Goal: Task Accomplishment & Management: Complete application form

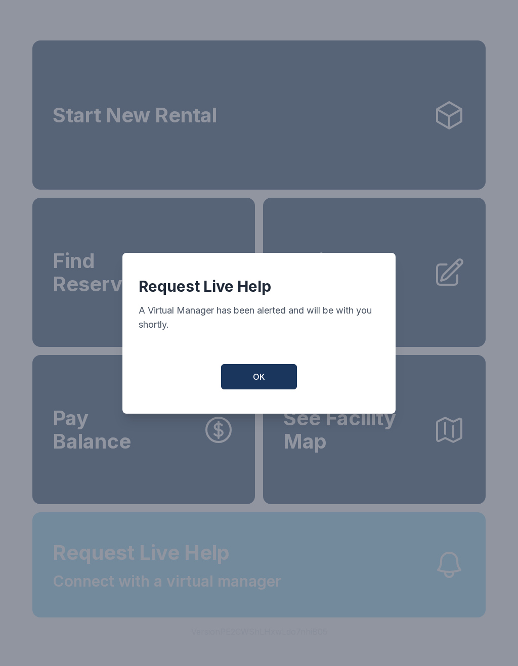
click at [266, 384] on button "OK" at bounding box center [259, 376] width 76 height 25
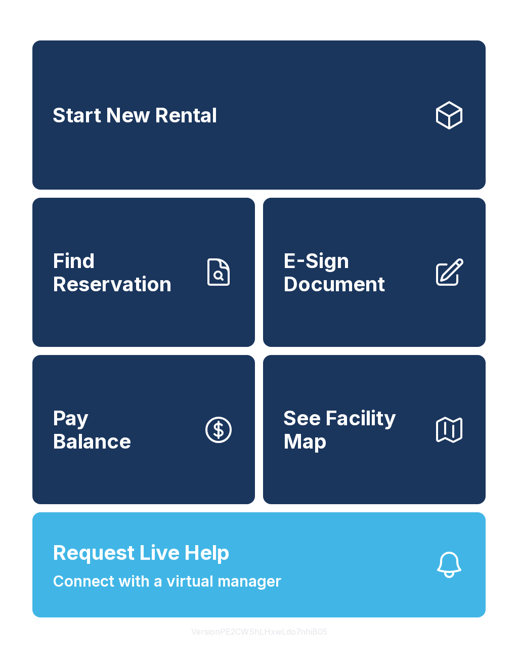
click at [205, 568] on span "Request Live Help" at bounding box center [141, 552] width 177 height 30
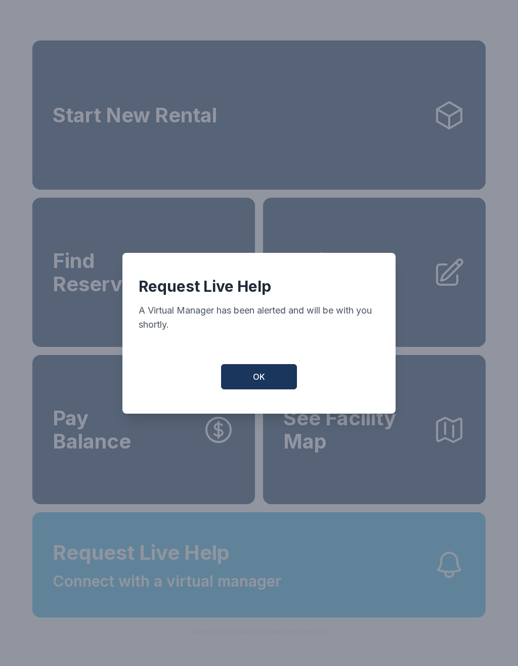
click at [255, 383] on span "OK" at bounding box center [259, 376] width 12 height 12
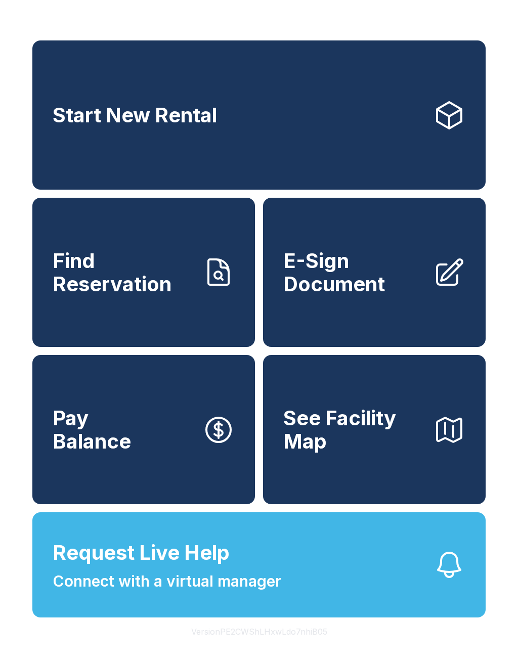
click at [421, 295] on span "E-Sign Document" at bounding box center [354, 272] width 142 height 46
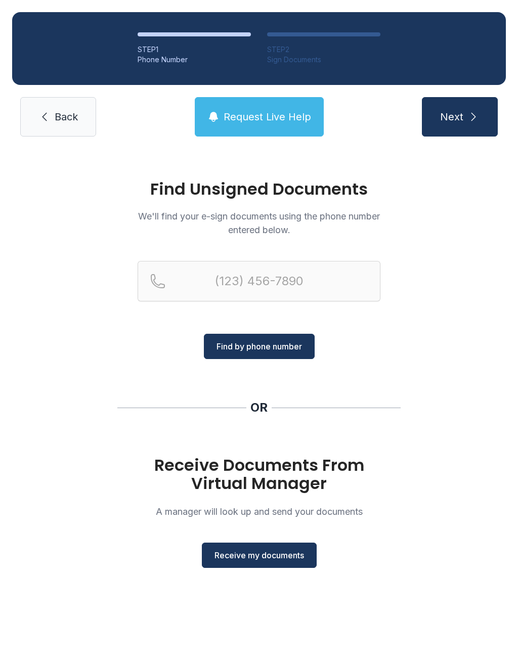
click at [237, 547] on button "Receive my documents" at bounding box center [259, 554] width 115 height 25
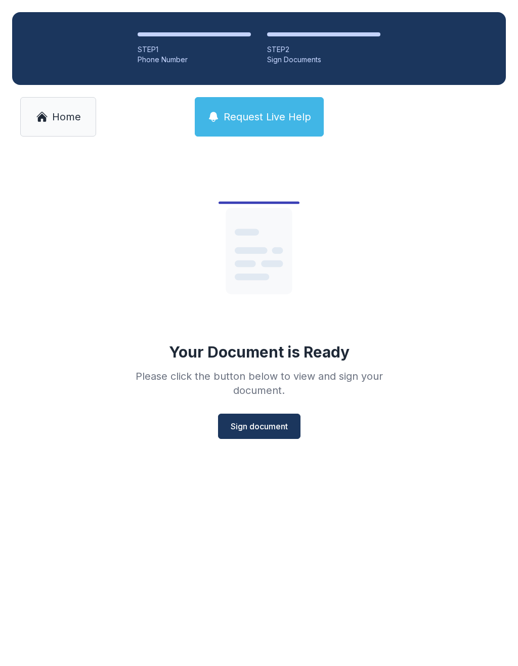
click at [270, 425] on span "Sign document" at bounding box center [258, 426] width 57 height 12
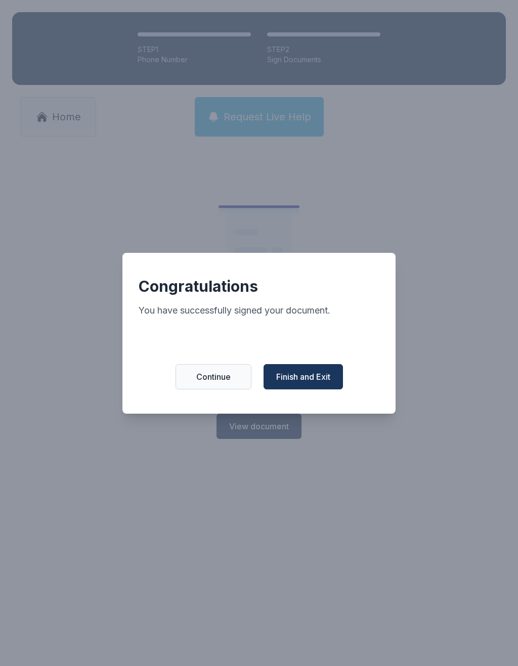
click at [324, 389] on button "Finish and Exit" at bounding box center [302, 376] width 79 height 25
